Goal: Task Accomplishment & Management: Manage account settings

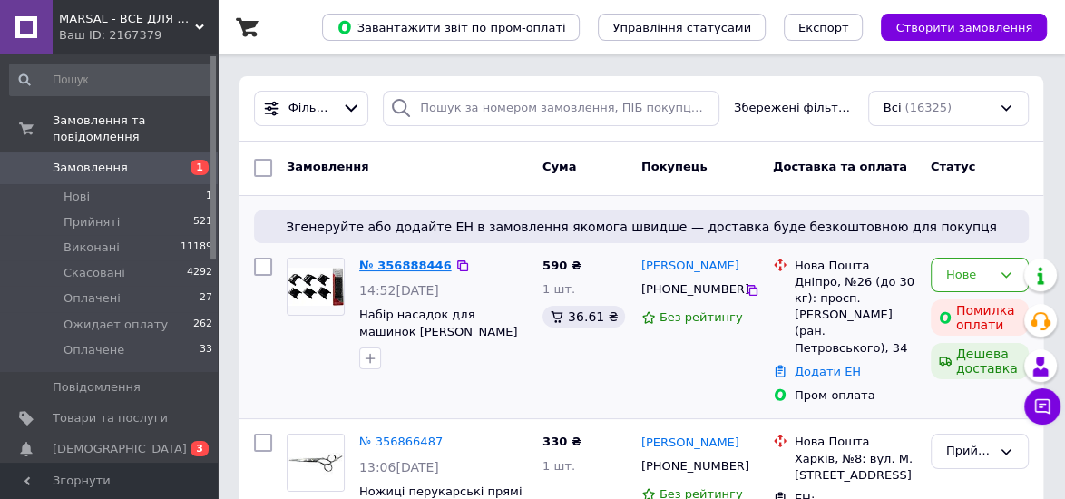
click at [409, 264] on link "№ 356888446" at bounding box center [405, 266] width 93 height 14
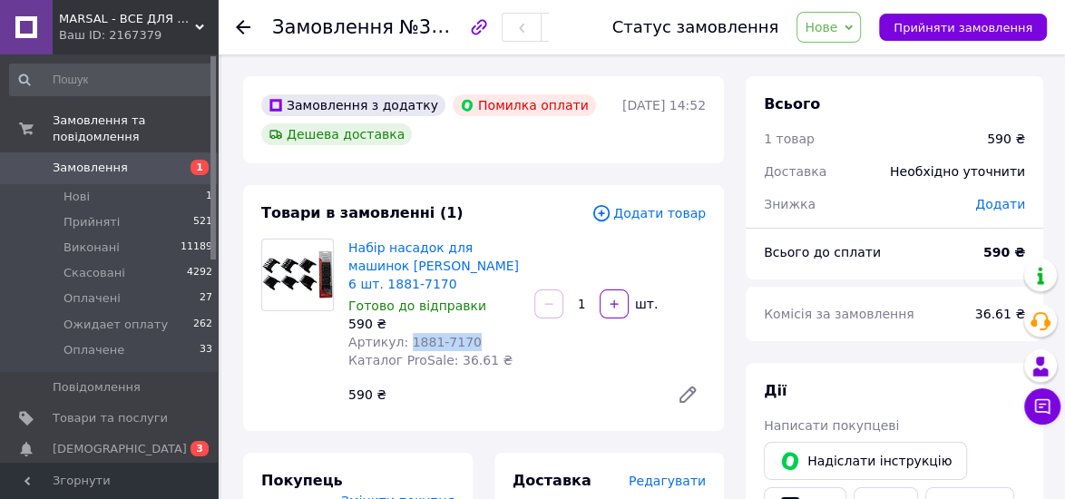
drag, startPoint x: 403, startPoint y: 325, endPoint x: 476, endPoint y: 326, distance: 73.5
click at [476, 333] on div "Артикул: 1881-7170" at bounding box center [433, 342] width 171 height 18
copy span "1881-7170"
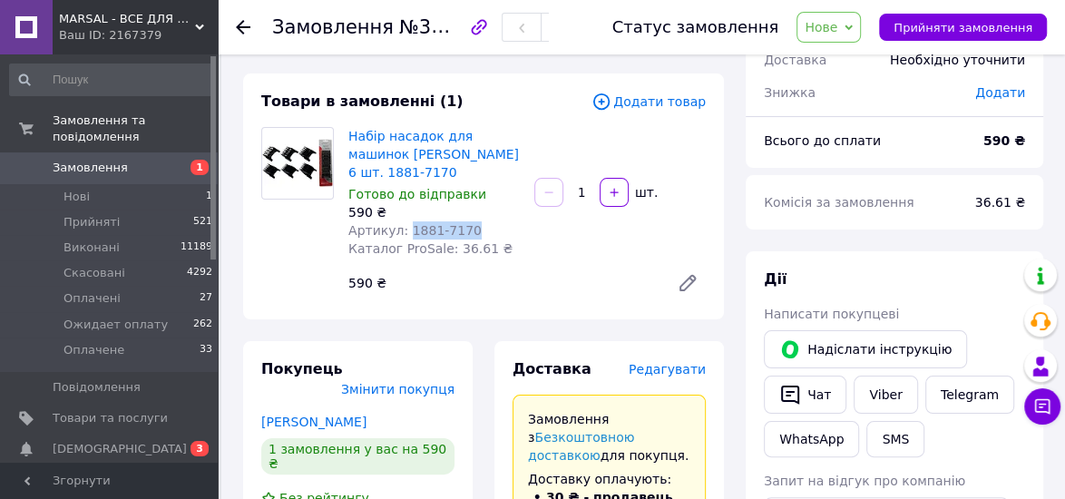
scroll to position [218, 0]
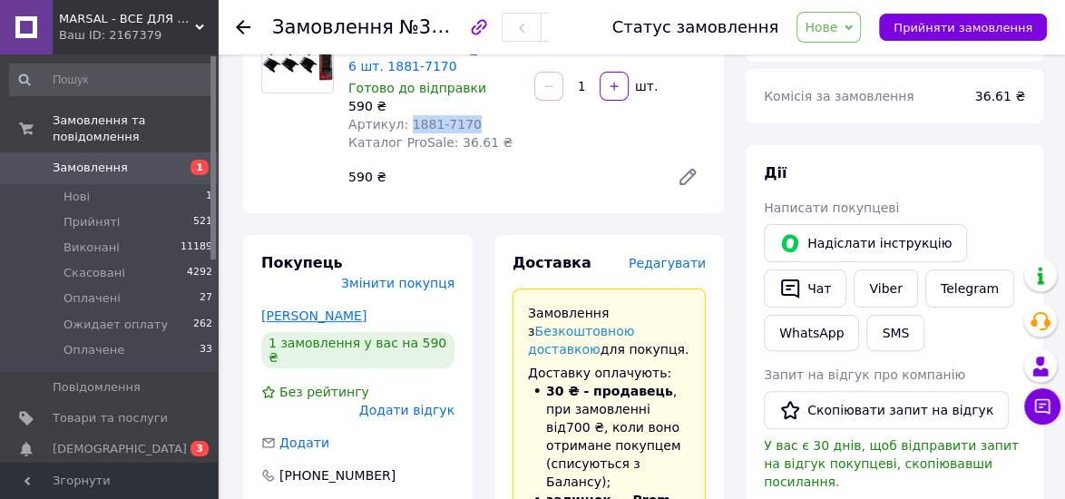
click at [323, 309] on link "[PERSON_NAME]" at bounding box center [313, 316] width 105 height 15
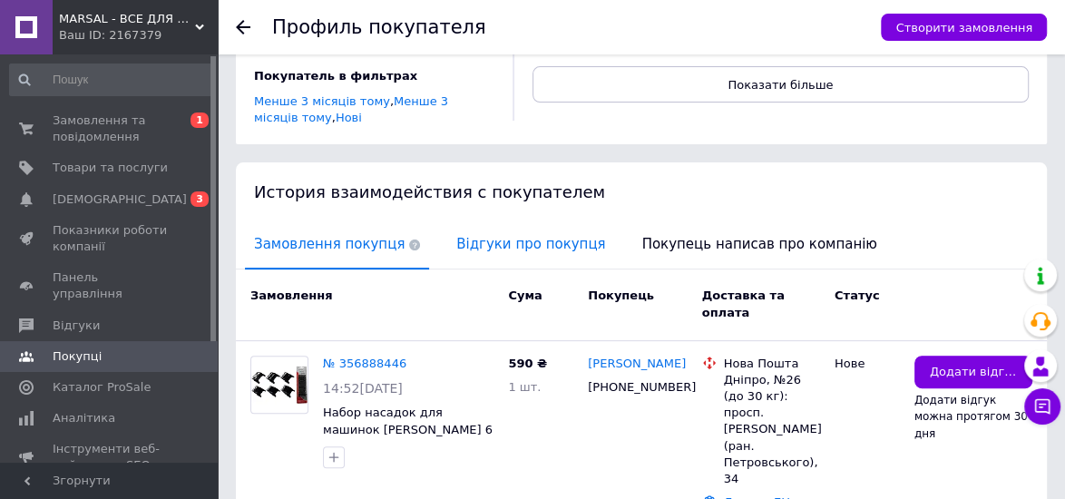
click at [511, 230] on span "Відгуки про покупця" at bounding box center [530, 244] width 167 height 46
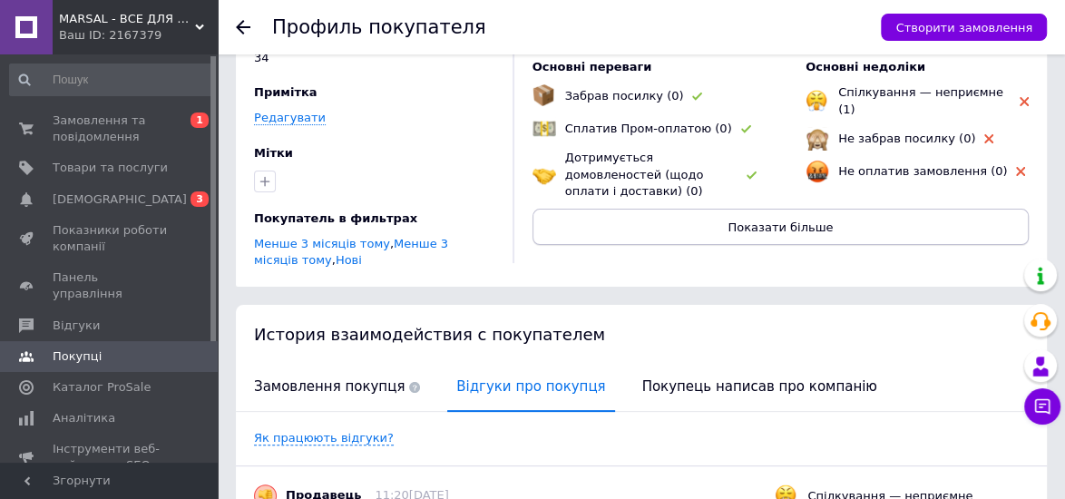
scroll to position [242, 0]
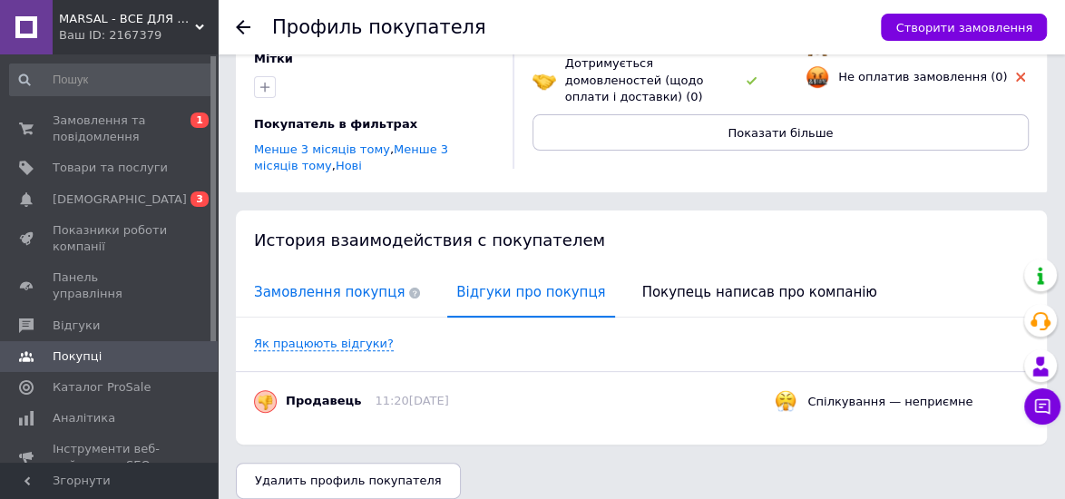
click at [338, 281] on span "Замовлення покупця" at bounding box center [337, 292] width 184 height 46
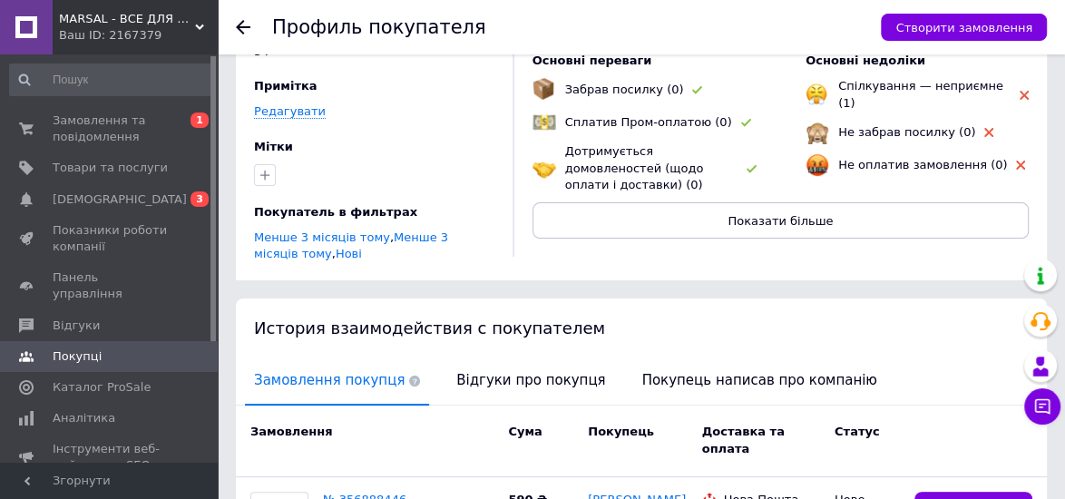
scroll to position [145, 0]
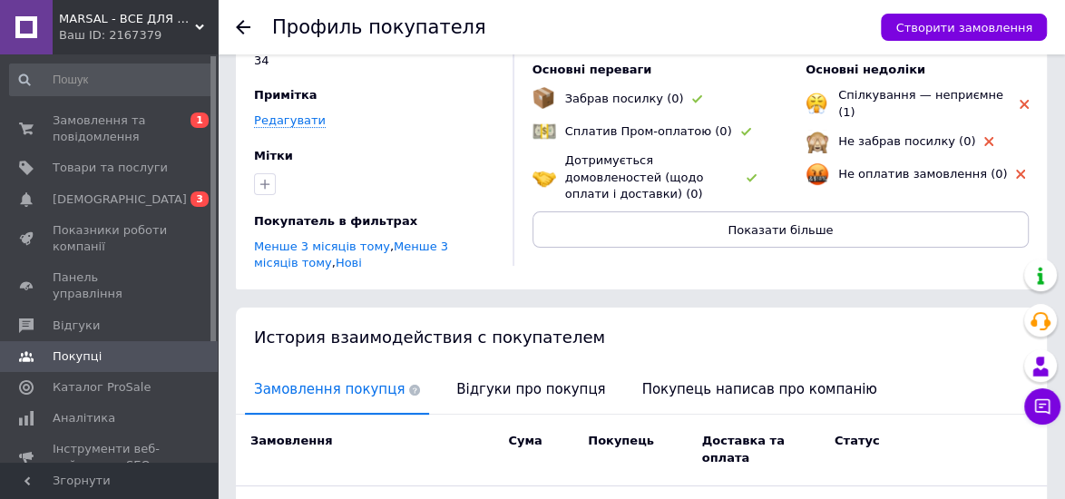
click at [240, 26] on use at bounding box center [243, 27] width 15 height 15
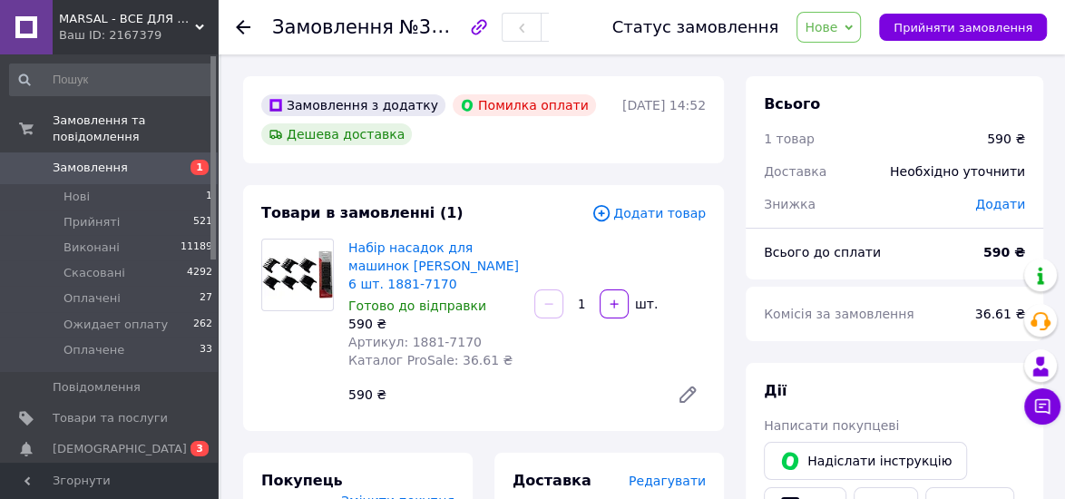
click at [858, 31] on span "Нове" at bounding box center [829, 27] width 64 height 31
click at [859, 55] on li "Прийнято" at bounding box center [859, 63] width 122 height 27
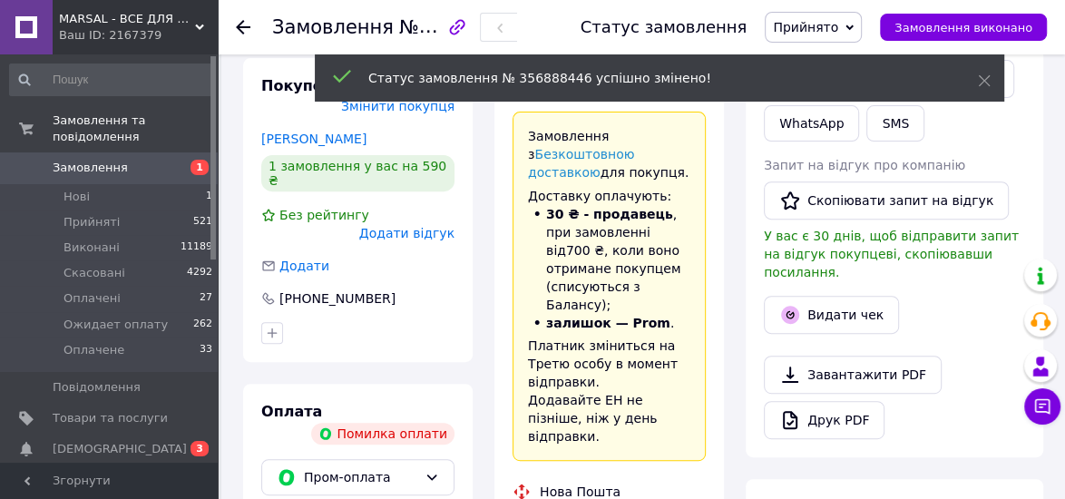
scroll to position [508, 0]
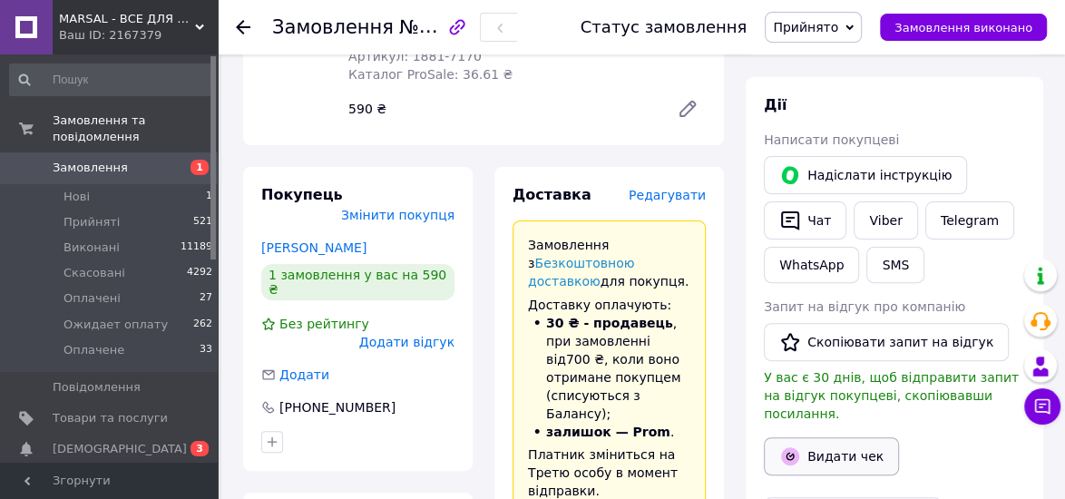
scroll to position [145, 0]
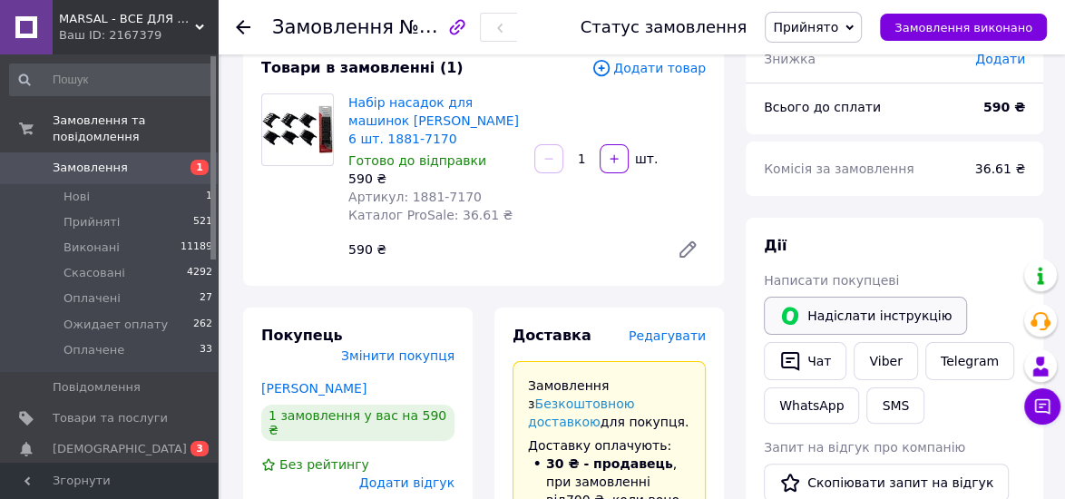
click at [857, 312] on button "Надіслати інструкцію" at bounding box center [865, 316] width 203 height 38
click at [407, 100] on link "Набір насадок для машинок [PERSON_NAME] 6 шт. 1881-7170" at bounding box center [433, 120] width 171 height 51
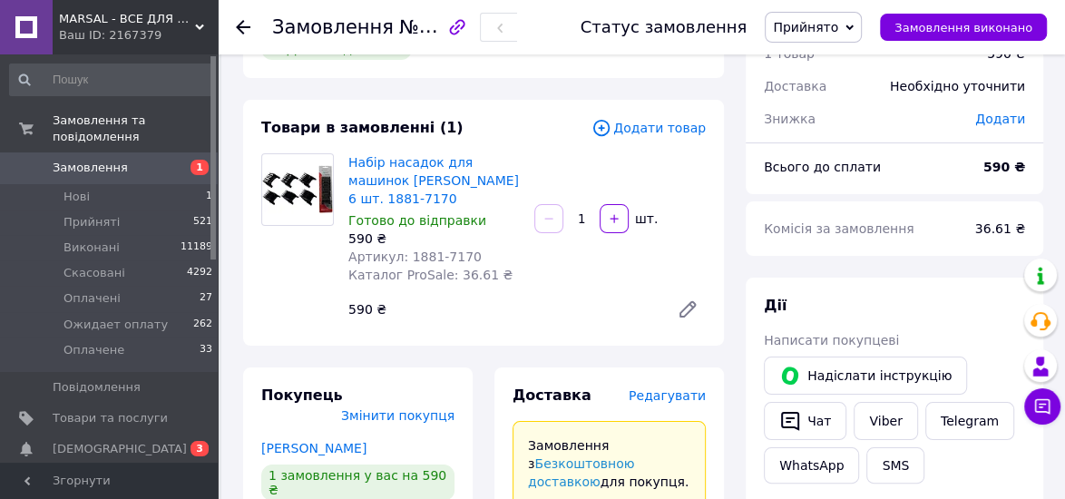
scroll to position [0, 0]
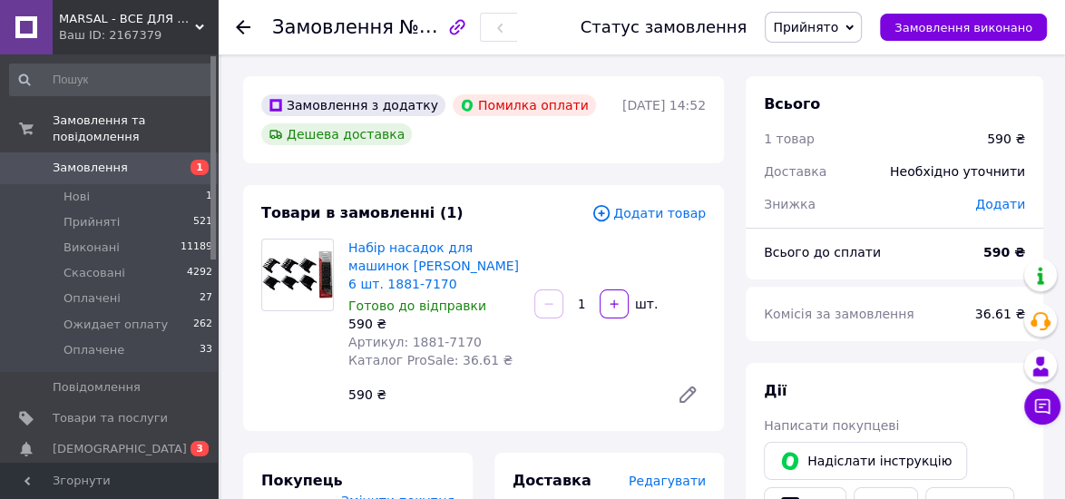
click at [239, 17] on div at bounding box center [254, 27] width 36 height 54
click at [239, 20] on icon at bounding box center [243, 27] width 15 height 15
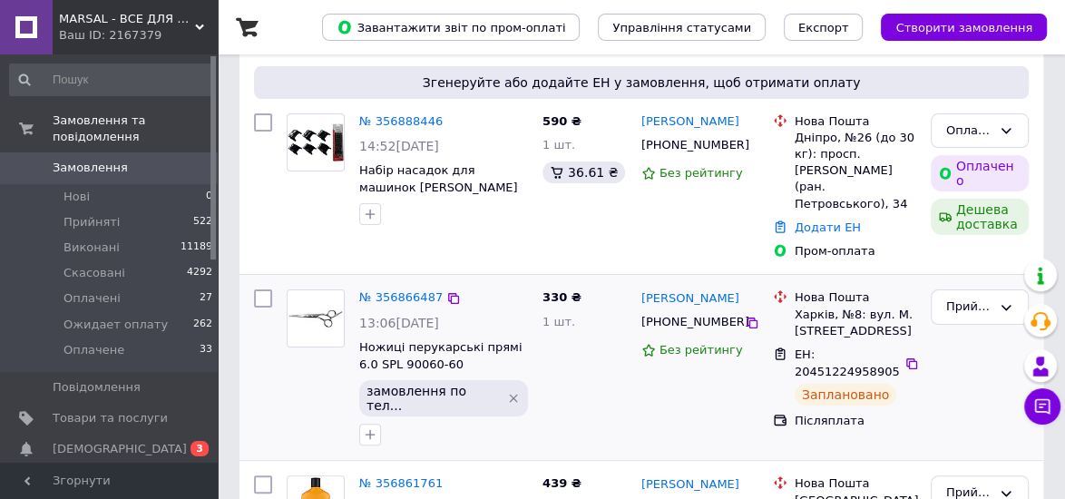
scroll to position [145, 0]
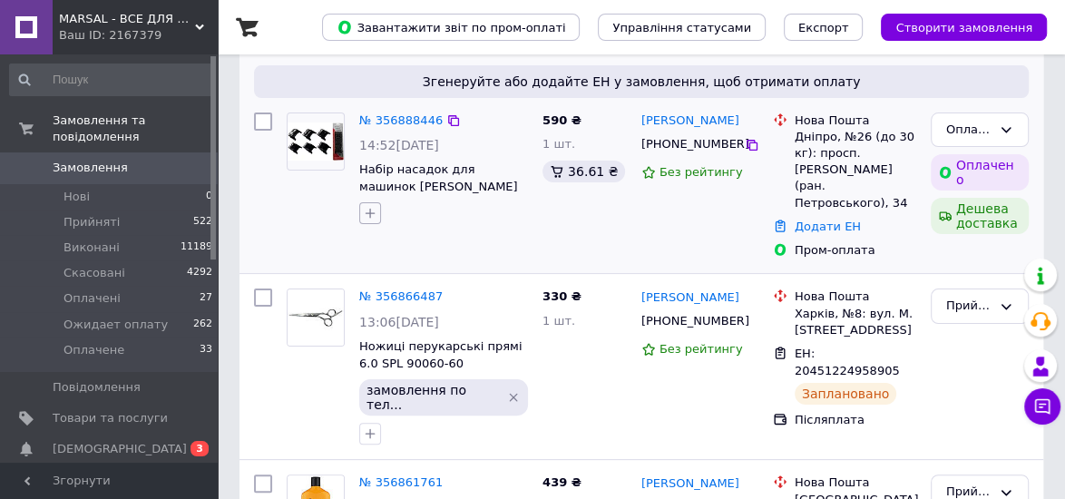
click at [362, 212] on button "button" at bounding box center [370, 213] width 22 height 22
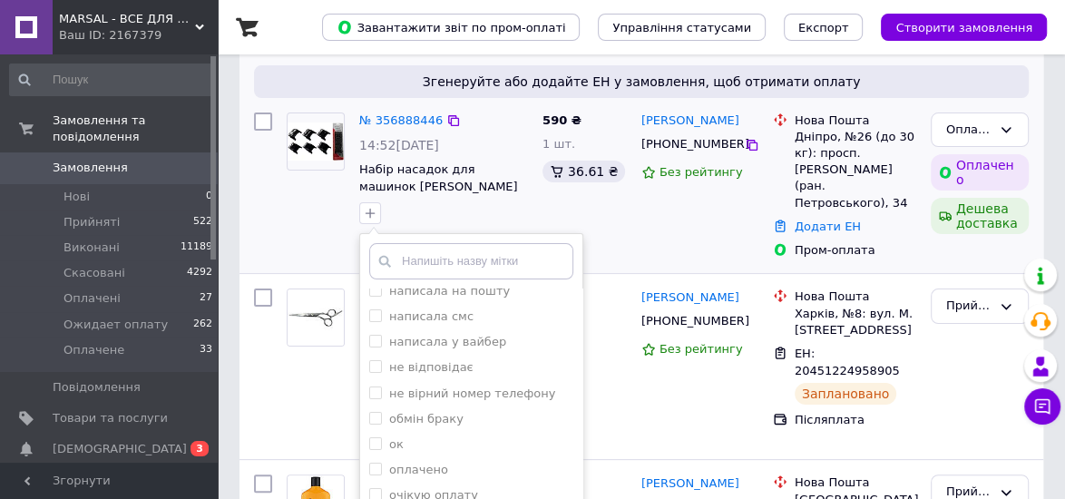
scroll to position [436, 0]
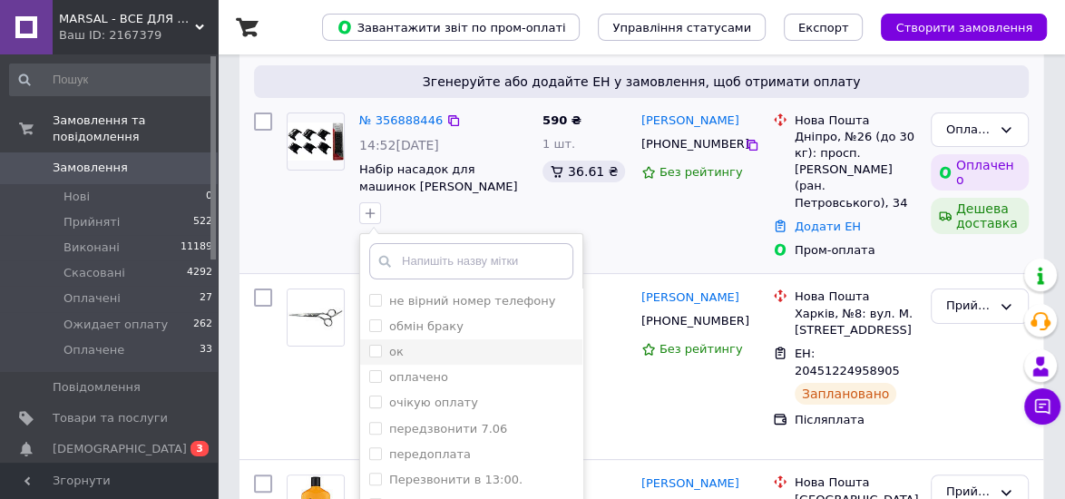
click at [370, 351] on input "ок" at bounding box center [375, 351] width 12 height 12
checkbox input "true"
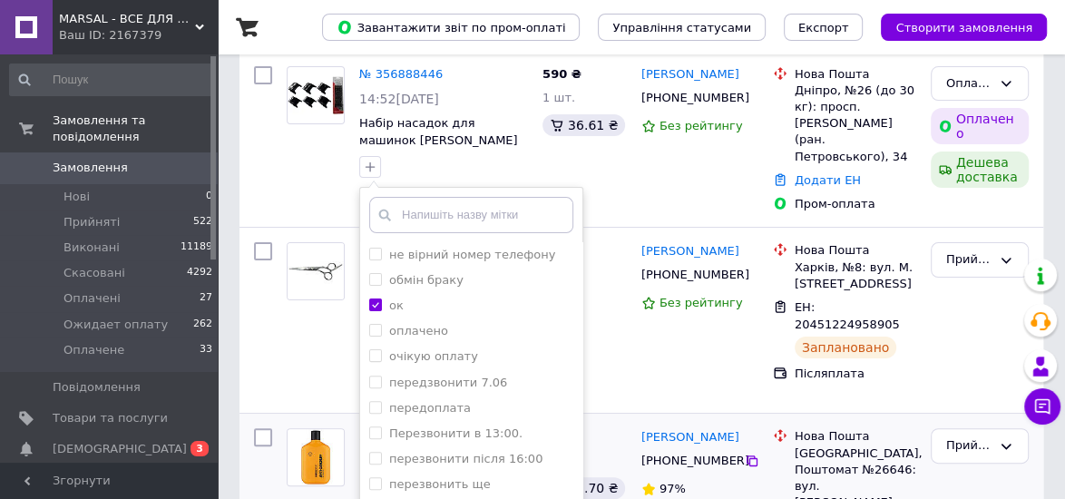
scroll to position [290, 0]
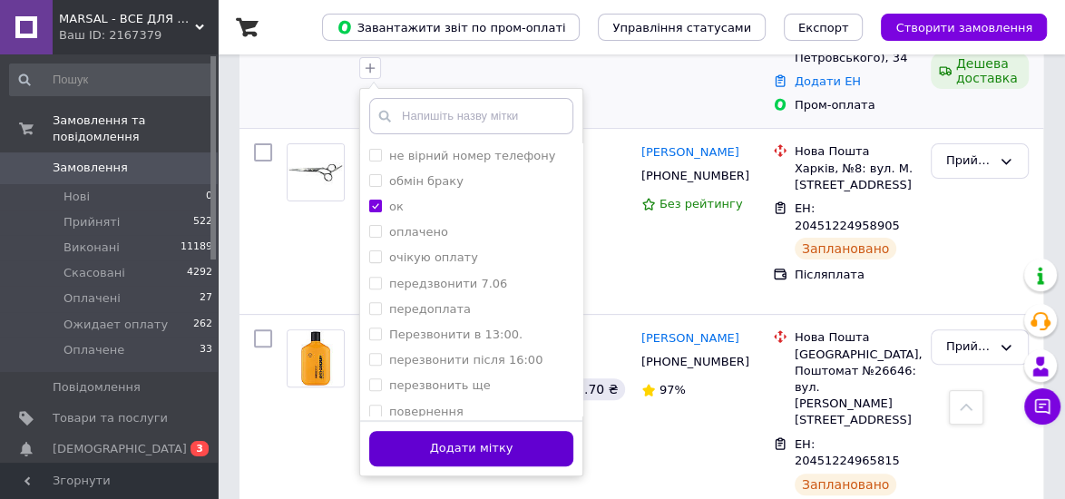
click at [551, 445] on button "Додати мітку" at bounding box center [471, 448] width 204 height 35
